Goal: Find specific page/section: Find specific page/section

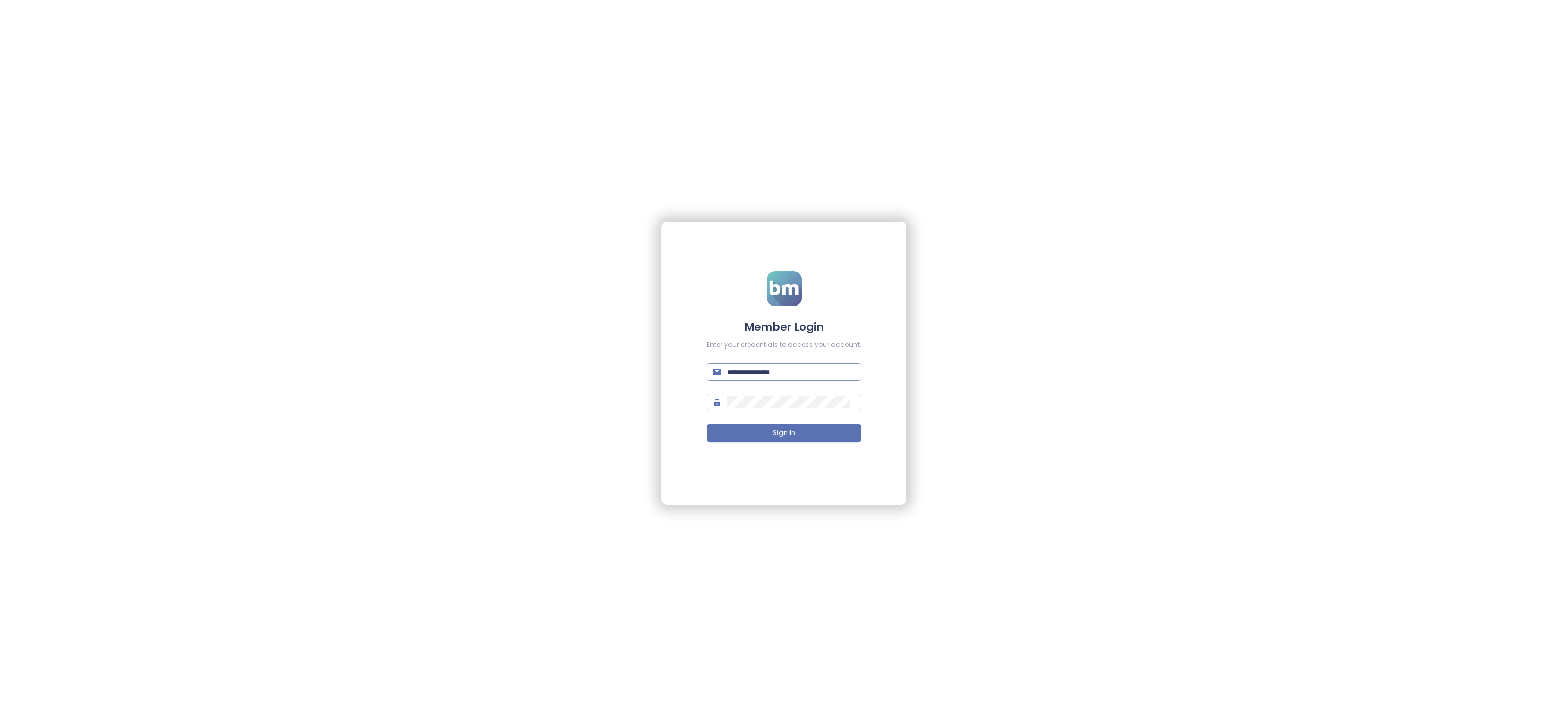
click at [776, 374] on input "text" at bounding box center [791, 371] width 128 height 12
type input "**********"
click at [811, 428] on button "Sign In" at bounding box center [783, 433] width 154 height 17
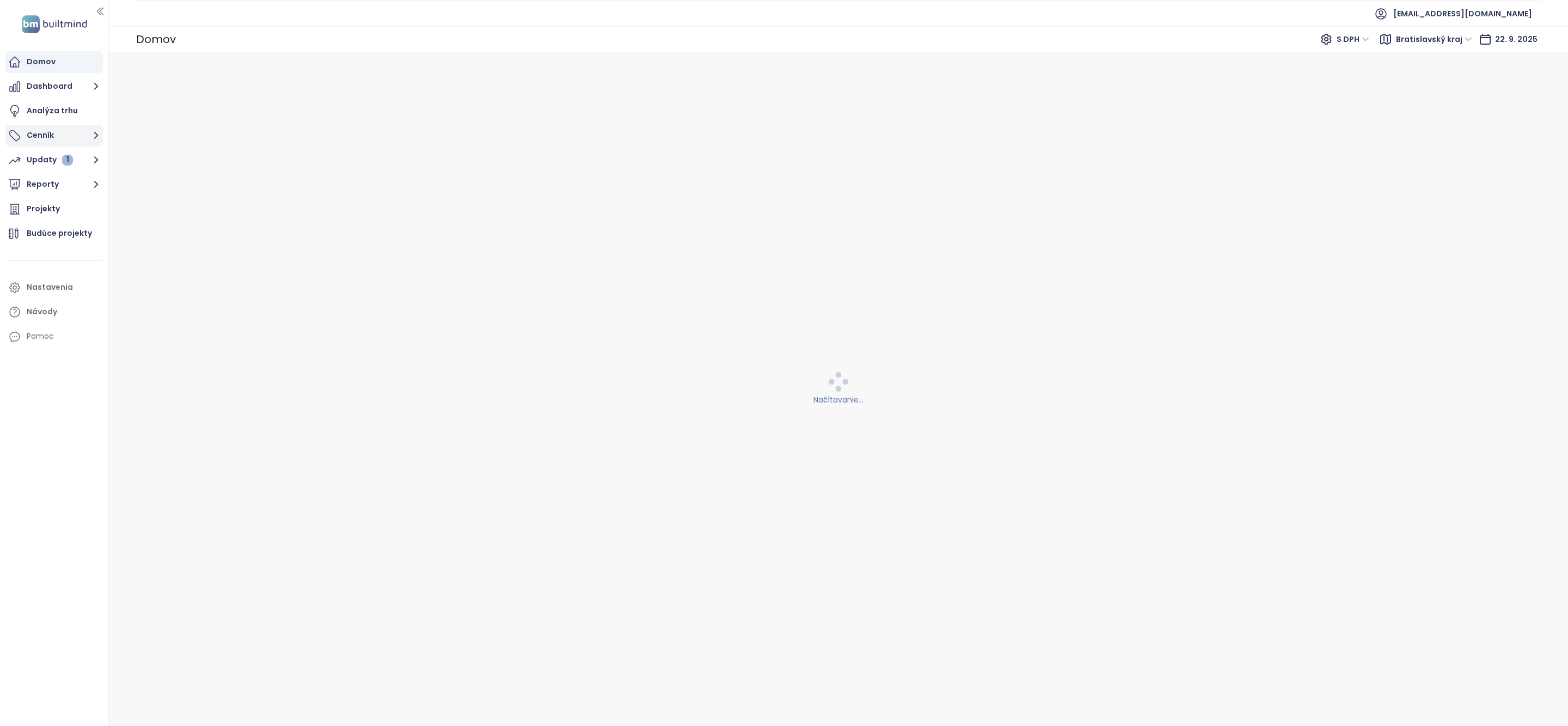
click at [59, 138] on button "Cenník" at bounding box center [54, 135] width 97 height 22
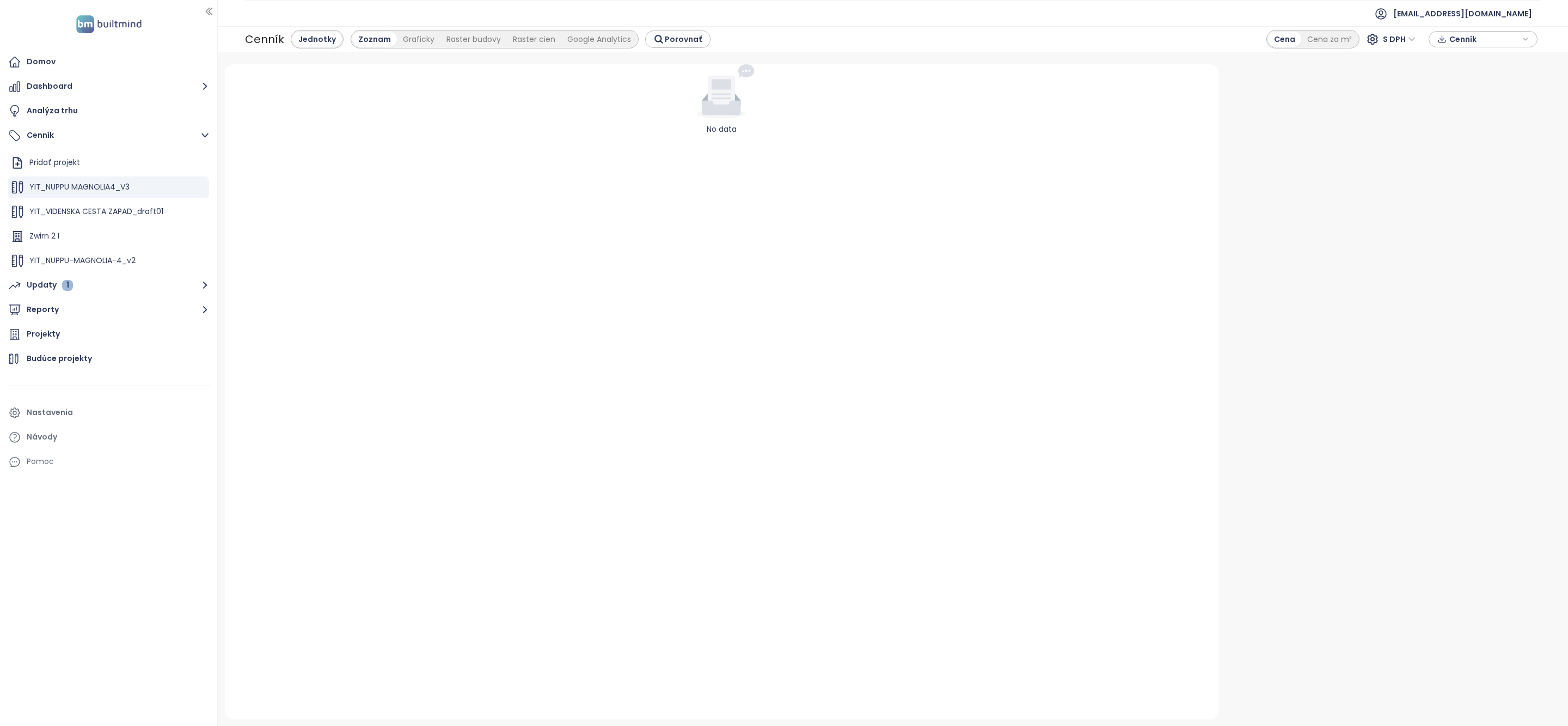
drag, startPoint x: 108, startPoint y: 121, endPoint x: 251, endPoint y: 129, distance: 143.2
click at [251, 129] on section "Domov Dashboard Analýza trhu Cenník Pridať projekt YIT_NUPPU MAGNOLIA4_V3 YIT_V…" at bounding box center [784, 363] width 1568 height 726
click at [135, 186] on div "YIT_NUPPU MAGNOLIA4_V3" at bounding box center [108, 187] width 201 height 22
click at [132, 185] on div "YIT_NUPPU MAGNOLIA4_V3" at bounding box center [108, 187] width 201 height 22
